Goal: Book appointment/travel/reservation

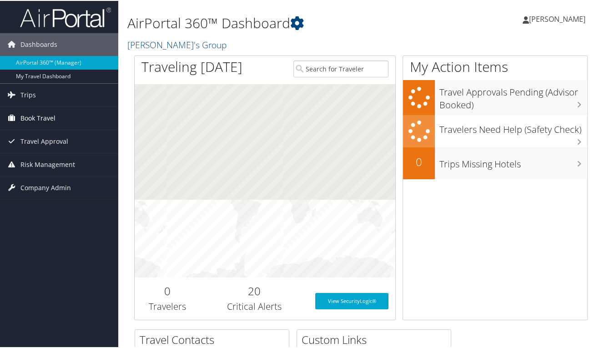
click at [44, 115] on span "Book Travel" at bounding box center [37, 117] width 35 height 23
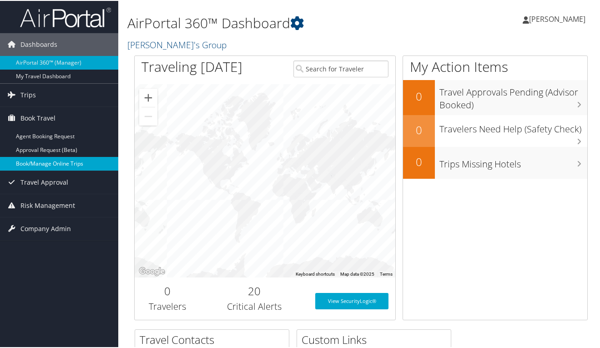
click at [49, 166] on link "Book/Manage Online Trips" at bounding box center [59, 163] width 118 height 14
